Goal: Transaction & Acquisition: Purchase product/service

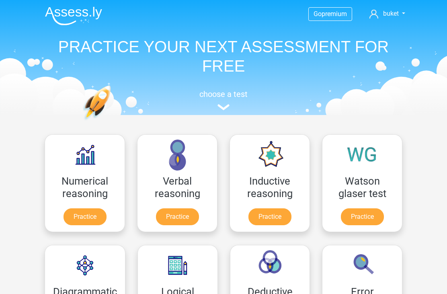
click at [331, 19] on link "Go premium" at bounding box center [330, 13] width 43 height 11
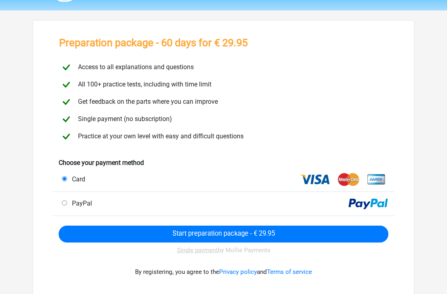
scroll to position [23, 0]
click at [244, 236] on input "Start preparation package - € 29.95" at bounding box center [224, 234] width 330 height 17
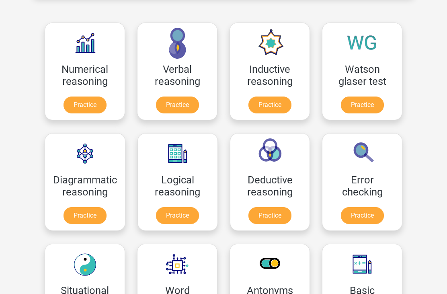
scroll to position [318, 0]
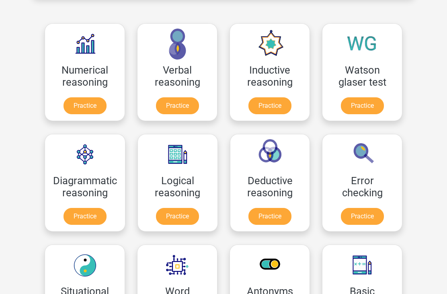
click at [88, 106] on link "Practice" at bounding box center [85, 106] width 43 height 17
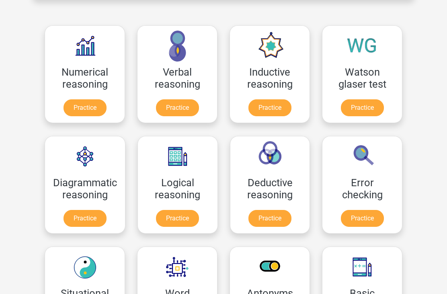
scroll to position [314, 0]
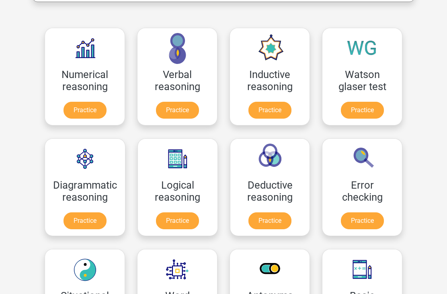
click at [90, 107] on link "Practice" at bounding box center [85, 110] width 43 height 17
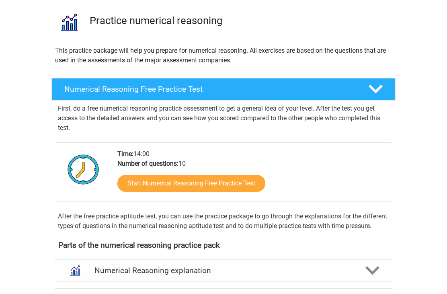
scroll to position [136, 0]
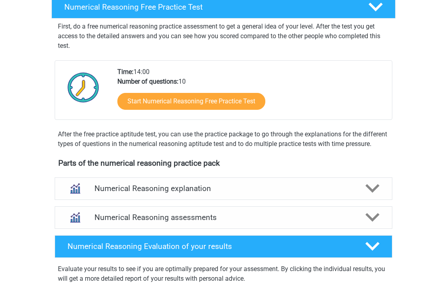
click at [374, 196] on icon at bounding box center [373, 189] width 14 height 14
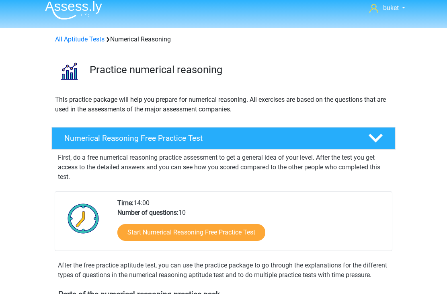
scroll to position [0, 0]
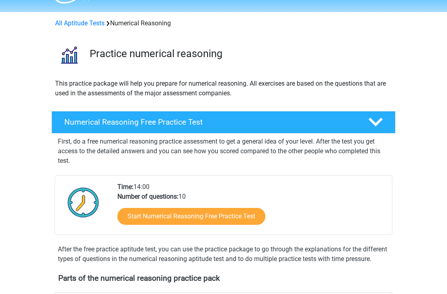
scroll to position [22, 0]
